Goal: Information Seeking & Learning: Check status

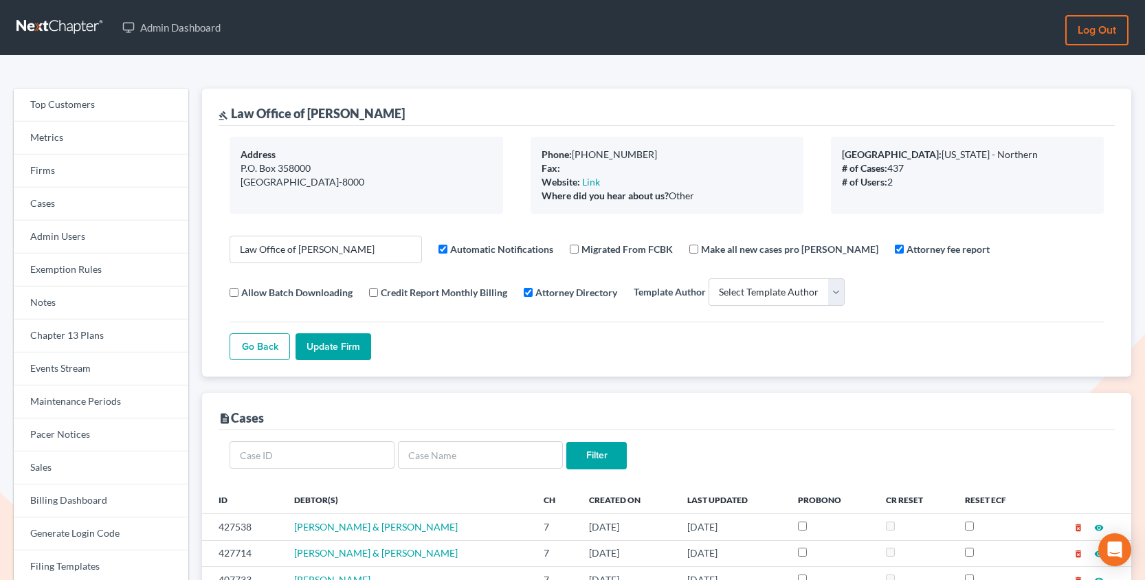
select select
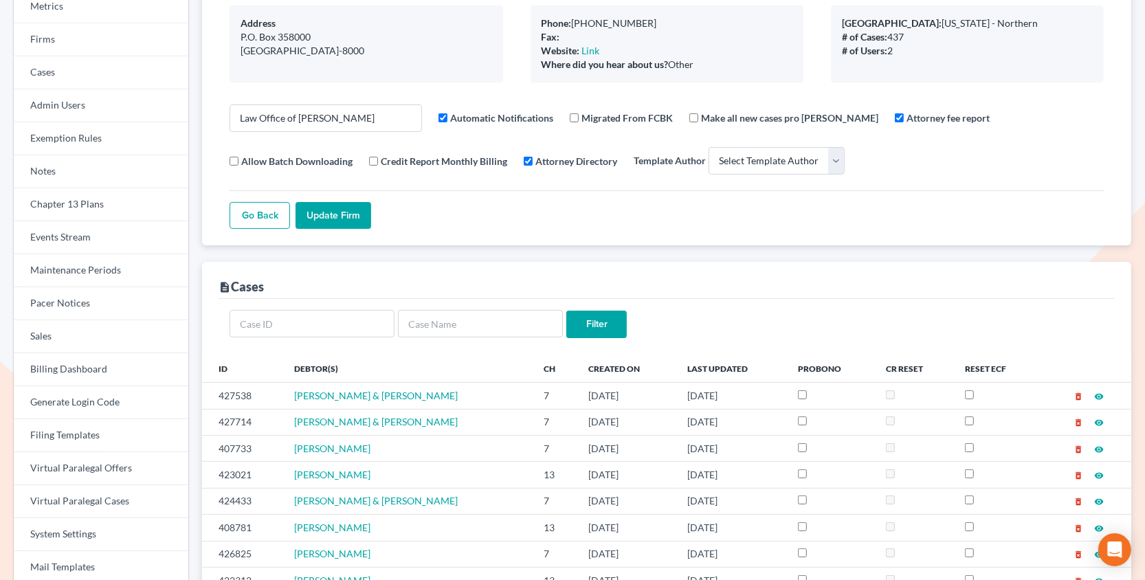
scroll to position [134, 0]
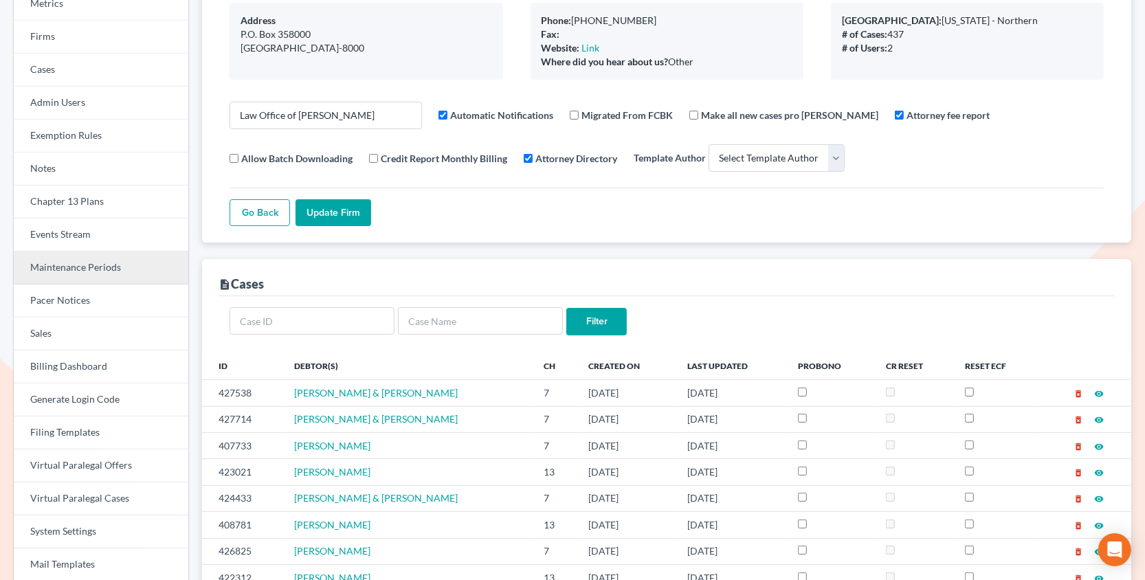
click at [62, 271] on link "Maintenance Periods" at bounding box center [101, 268] width 175 height 33
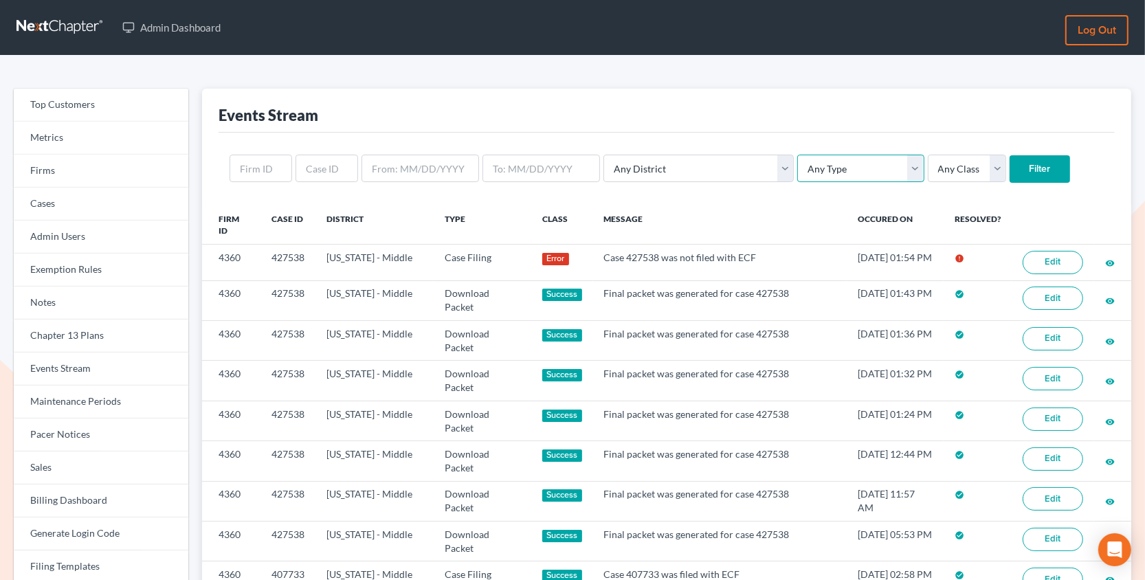
click at [797, 166] on select "Any Type Case Applied To Plan Case Archive Case Duplicate Case Filing Chapter 1…" at bounding box center [860, 168] width 126 height 27
select select "case_filing"
click at [797, 155] on select "Any Type Case Applied To Plan Case Archive Case Duplicate Case Filing Chapter 1…" at bounding box center [860, 168] width 126 height 27
click at [1010, 170] on input "Filter" at bounding box center [1040, 168] width 60 height 27
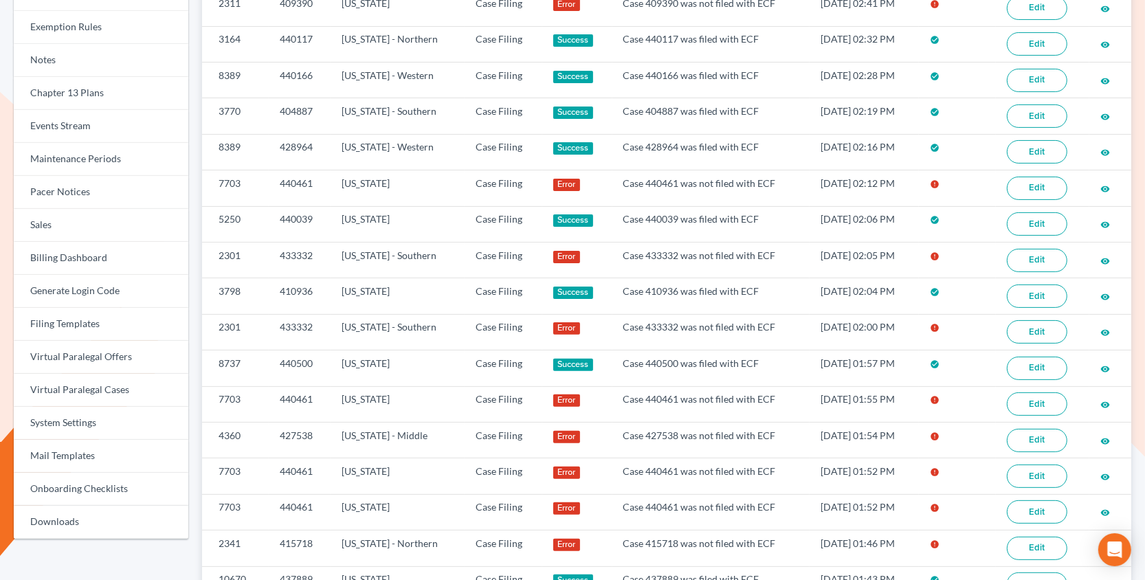
scroll to position [155, 0]
